Goal: Information Seeking & Learning: Learn about a topic

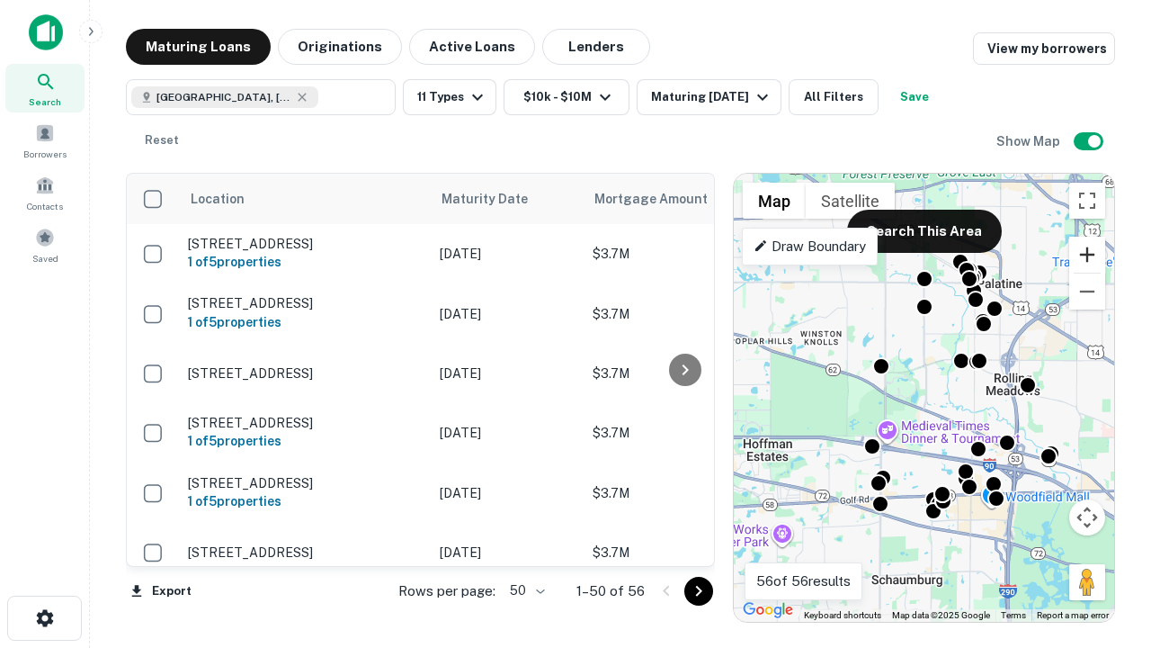
click at [1087, 255] on button "Zoom in" at bounding box center [1087, 255] width 36 height 36
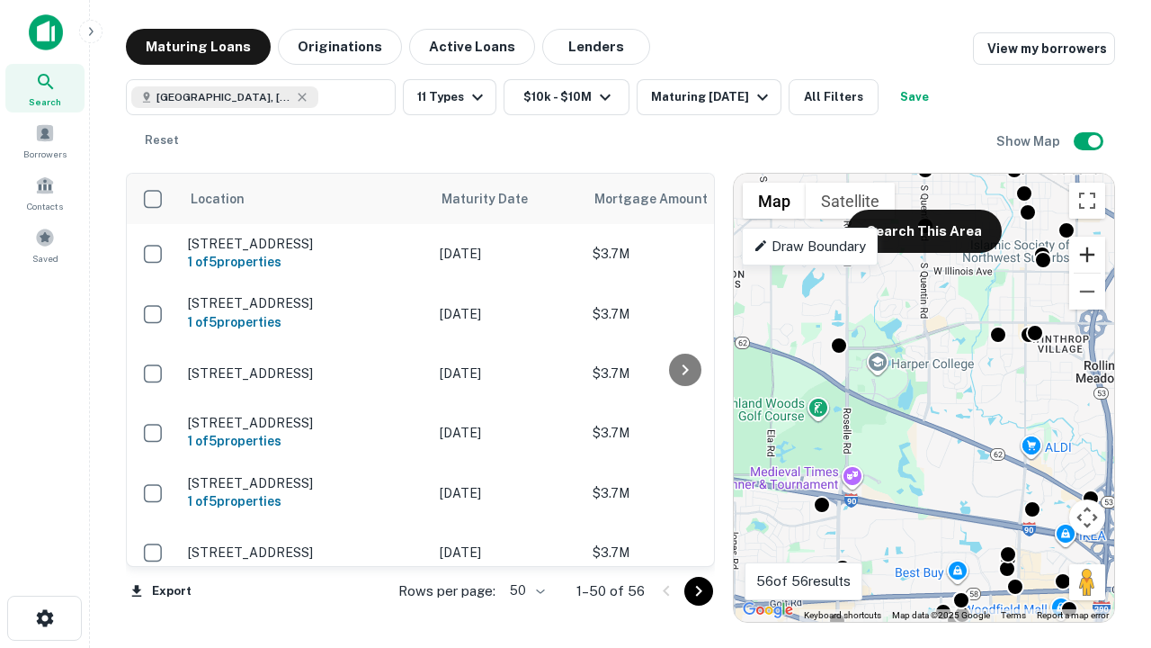
click at [1087, 255] on button "Zoom in" at bounding box center [1087, 255] width 36 height 36
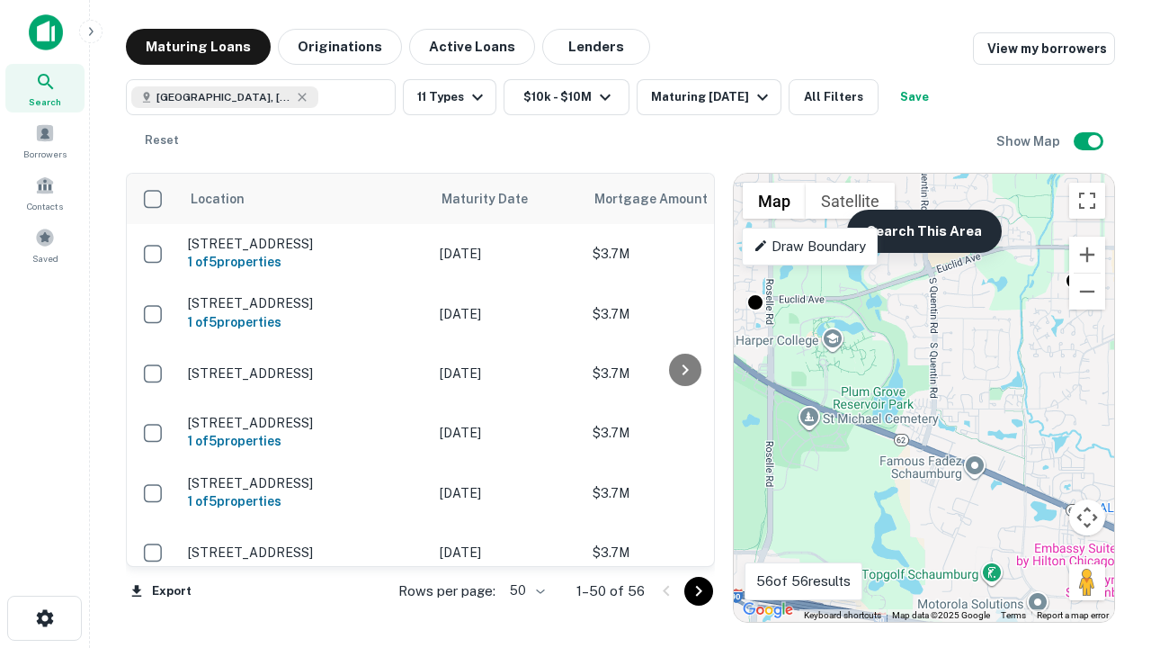
click at [924, 231] on button "Search This Area" at bounding box center [924, 231] width 155 height 43
